Goal: Task Accomplishment & Management: Manage account settings

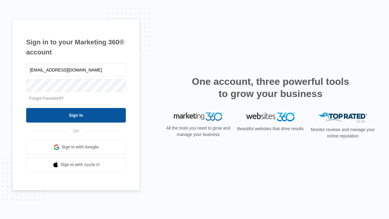
click at [76, 115] on input "Sign In" at bounding box center [76, 115] width 100 height 15
